Goal: Information Seeking & Learning: Learn about a topic

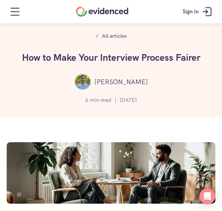
scroll to position [2509, 0]
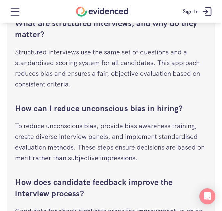
click at [70, 40] on h3 "What are structured interviews, and why do they matter?" at bounding box center [111, 29] width 192 height 22
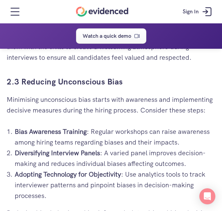
scroll to position [1331, 0]
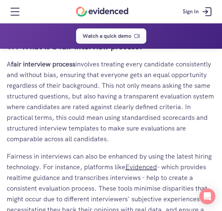
scroll to position [0, 0]
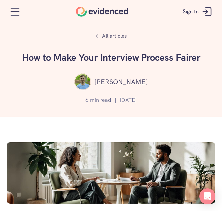
drag, startPoint x: 104, startPoint y: 80, endPoint x: 163, endPoint y: 78, distance: 58.4
click at [163, 78] on div "[PERSON_NAME]" at bounding box center [111, 81] width 212 height 17
copy p "[PERSON_NAME]"
drag, startPoint x: 22, startPoint y: 58, endPoint x: 204, endPoint y: 39, distance: 183.6
click at [204, 39] on div "All articles How to Make Your Interview Process Fairer [PERSON_NAME] 6 min read…" at bounding box center [111, 58] width 222 height 117
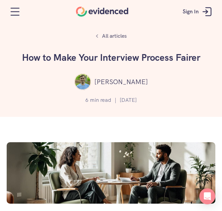
copy h1 "How to Make Your Interview Process Fairer"
click at [204, 39] on div "All articles How to Make Your Interview Process Fairer [PERSON_NAME] 6 min read…" at bounding box center [111, 58] width 222 height 117
click at [97, 26] on div "All articles How to Make Your Interview Process Fairer [PERSON_NAME] 6 min read…" at bounding box center [111, 58] width 222 height 117
